Goal: Information Seeking & Learning: Find specific page/section

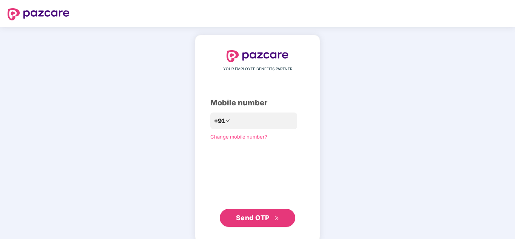
click at [183, 155] on div "YOUR EMPLOYEE BENEFITS PARTNER Mobile number +91 Change mobile number? Send OTP" at bounding box center [257, 138] width 515 height 223
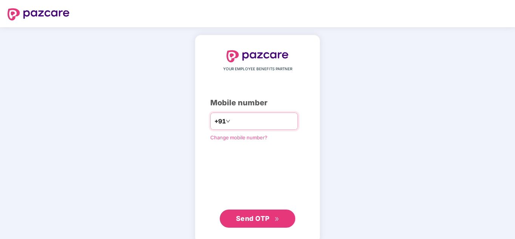
click at [256, 123] on input "number" at bounding box center [263, 121] width 62 height 12
type input "**********"
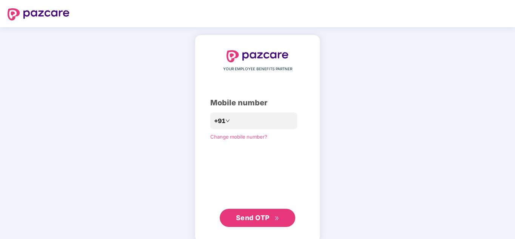
click at [260, 219] on span "Send OTP" at bounding box center [253, 218] width 34 height 8
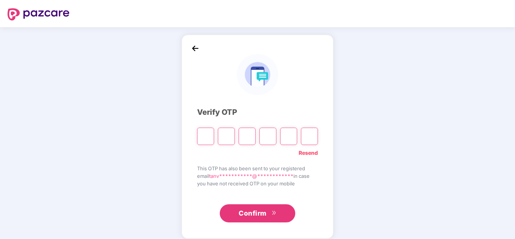
type input "*"
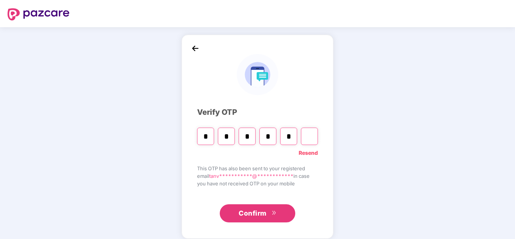
type input "*"
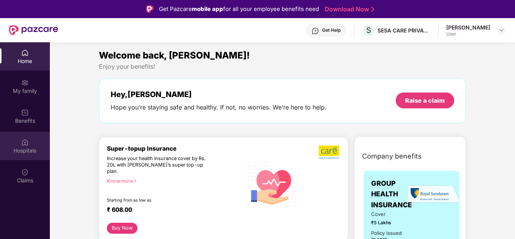
click at [26, 151] on div "Hospitals" at bounding box center [25, 151] width 50 height 8
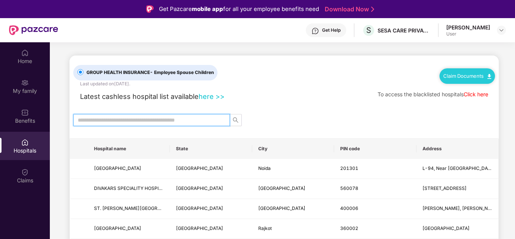
click at [130, 121] on input "text" at bounding box center [149, 120] width 142 height 8
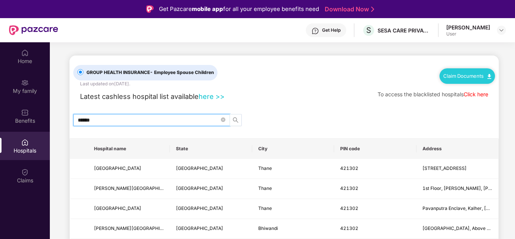
click at [239, 120] on span "search" at bounding box center [235, 120] width 11 height 6
click at [473, 94] on link "Click here" at bounding box center [476, 94] width 25 height 6
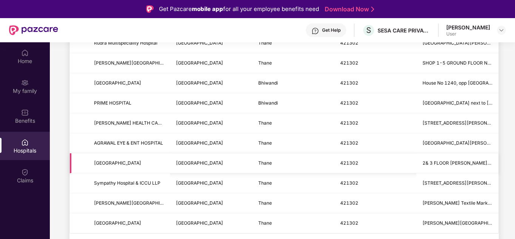
scroll to position [42, 0]
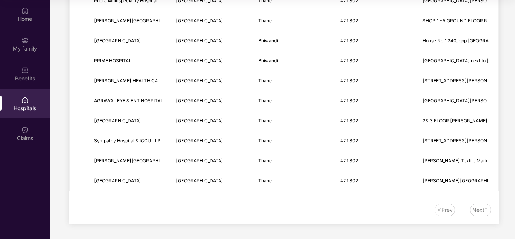
click at [482, 212] on div "Next" at bounding box center [479, 210] width 12 height 8
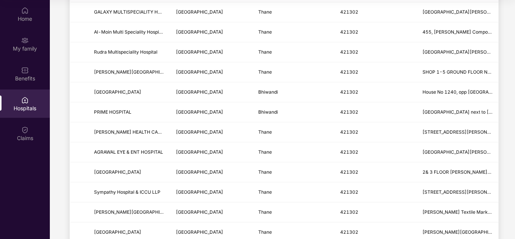
scroll to position [286, 0]
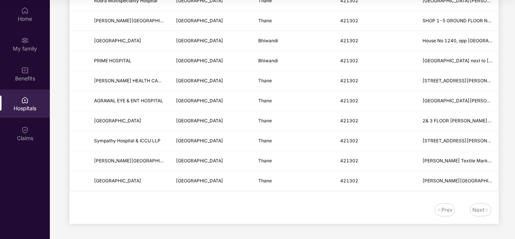
click at [476, 209] on div "Next" at bounding box center [479, 210] width 12 height 8
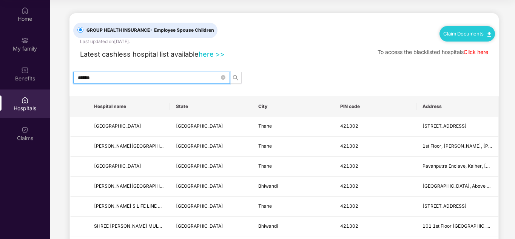
click at [114, 79] on input "******" at bounding box center [149, 78] width 142 height 8
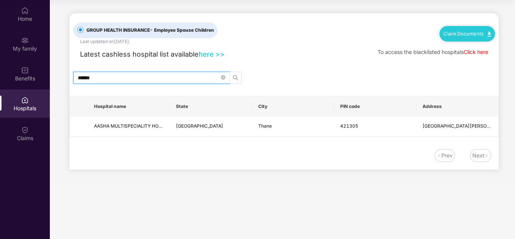
click at [238, 75] on icon "search" at bounding box center [236, 78] width 6 height 6
click at [115, 76] on input "******" at bounding box center [149, 78] width 142 height 8
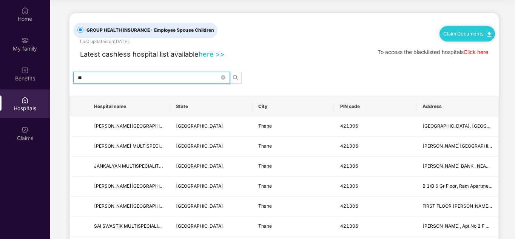
type input "*"
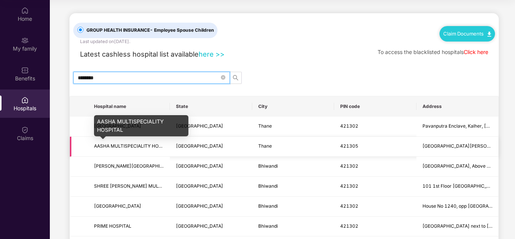
type input "********"
click at [118, 145] on span "AASHA MULTISPECIALITY HOSPITAL" at bounding box center [134, 146] width 80 height 6
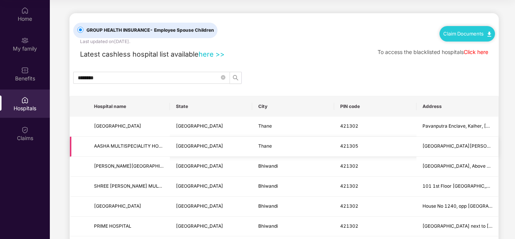
click at [84, 143] on td at bounding box center [79, 147] width 18 height 20
click at [157, 150] on span "AASHA MULTISPECIALITY HOSPITAL" at bounding box center [129, 146] width 70 height 7
click at [293, 156] on td "Thane" at bounding box center [293, 147] width 82 height 20
click at [337, 150] on td "421305" at bounding box center [375, 147] width 82 height 20
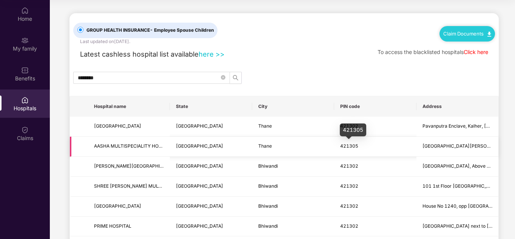
click at [345, 148] on span "421305" at bounding box center [349, 146] width 18 height 6
click at [294, 143] on td "Thane" at bounding box center [293, 147] width 82 height 20
click at [468, 32] on link "Claim Documents" at bounding box center [468, 34] width 48 height 6
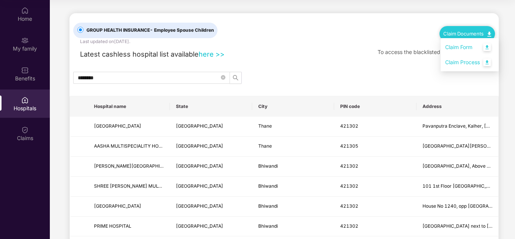
click at [470, 48] on link "Claim Form" at bounding box center [470, 47] width 49 height 16
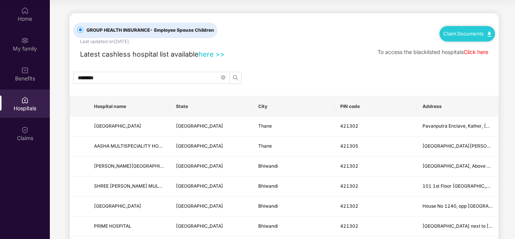
click at [455, 32] on link "Claim Documents" at bounding box center [468, 34] width 48 height 6
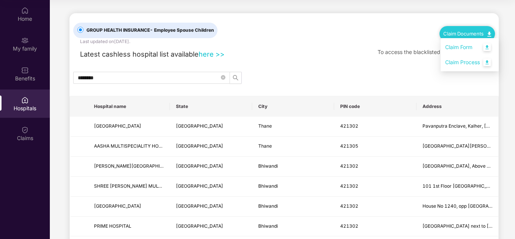
click at [461, 63] on link "Claim Process" at bounding box center [470, 62] width 49 height 16
